Goal: Transaction & Acquisition: Purchase product/service

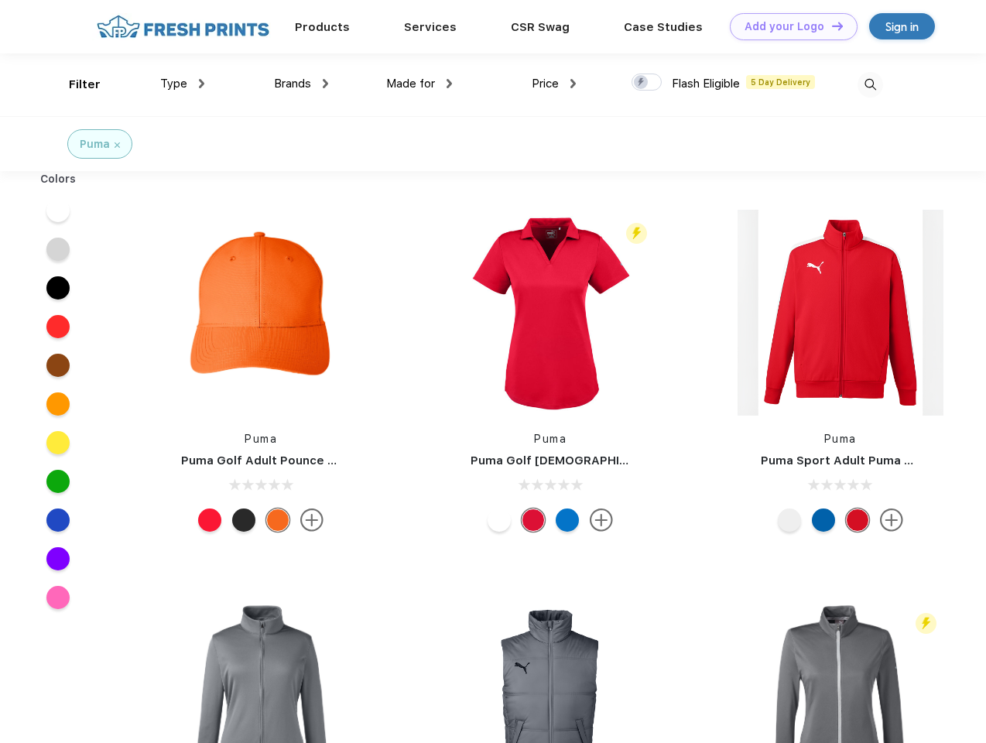
click at [788, 26] on link "Add your Logo Design Tool" at bounding box center [794, 26] width 128 height 27
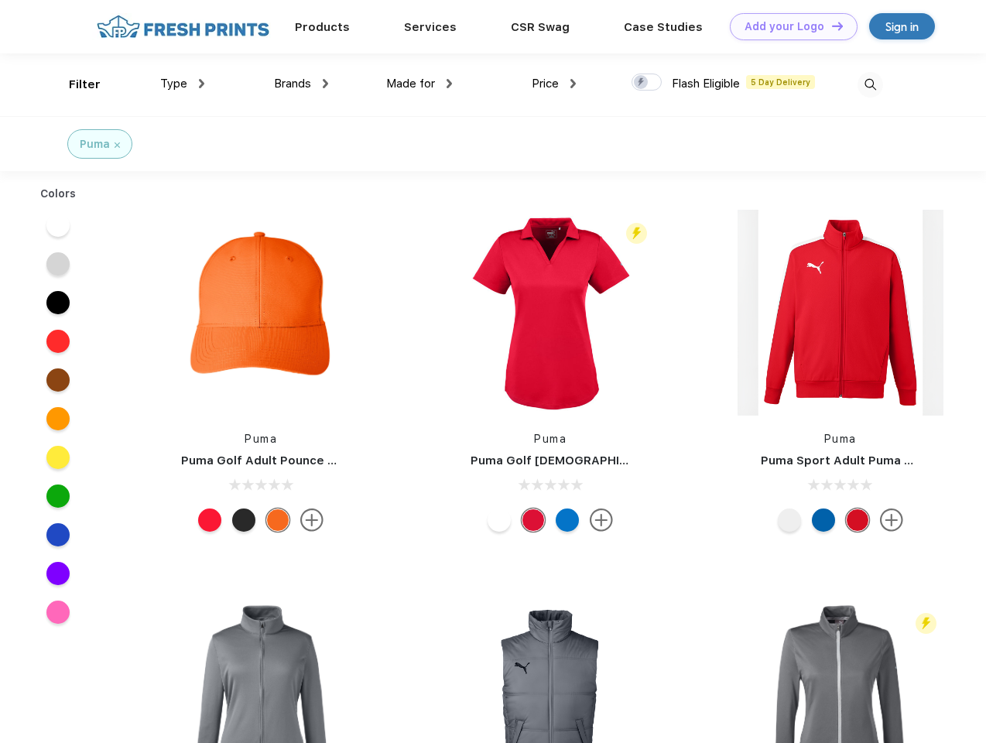
click at [0, 0] on div "Design Tool" at bounding box center [0, 0] width 0 height 0
click at [830, 26] on link "Add your Logo Design Tool" at bounding box center [794, 26] width 128 height 27
click at [74, 84] on div "Filter" at bounding box center [85, 85] width 32 height 18
click at [183, 84] on span "Type" at bounding box center [173, 84] width 27 height 14
click at [301, 84] on span "Brands" at bounding box center [292, 84] width 37 height 14
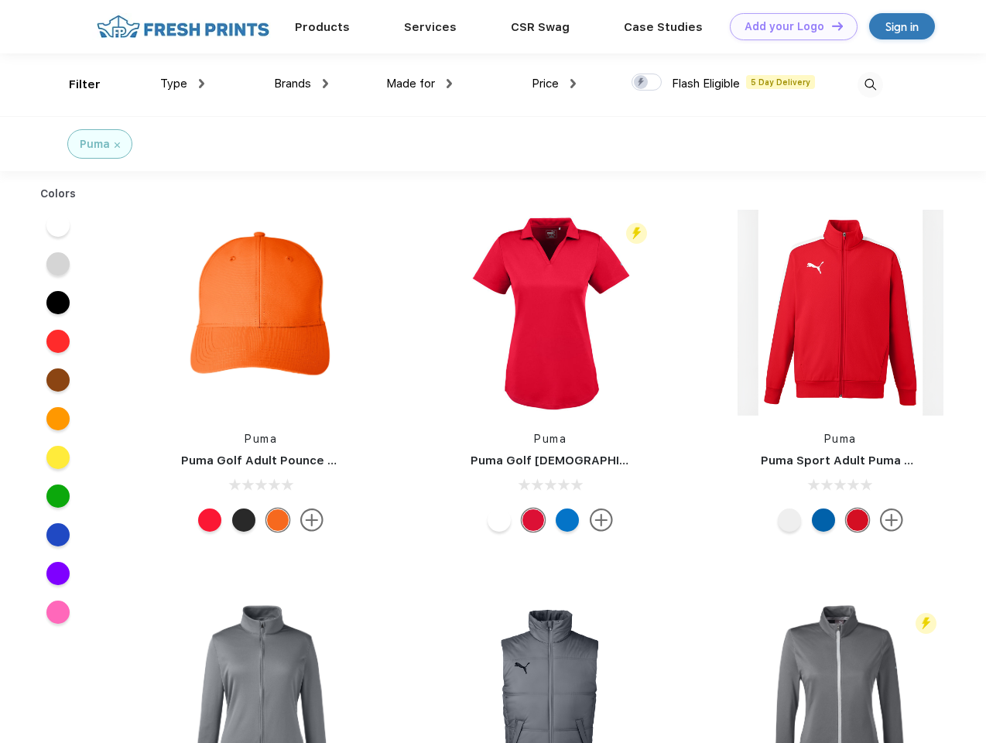
click at [419, 84] on span "Made for" at bounding box center [410, 84] width 49 height 14
click at [554, 84] on span "Price" at bounding box center [545, 84] width 27 height 14
click at [647, 83] on div at bounding box center [646, 82] width 30 height 17
click at [642, 83] on input "checkbox" at bounding box center [636, 78] width 10 height 10
click at [870, 84] on img at bounding box center [870, 85] width 26 height 26
